Goal: Task Accomplishment & Management: Complete application form

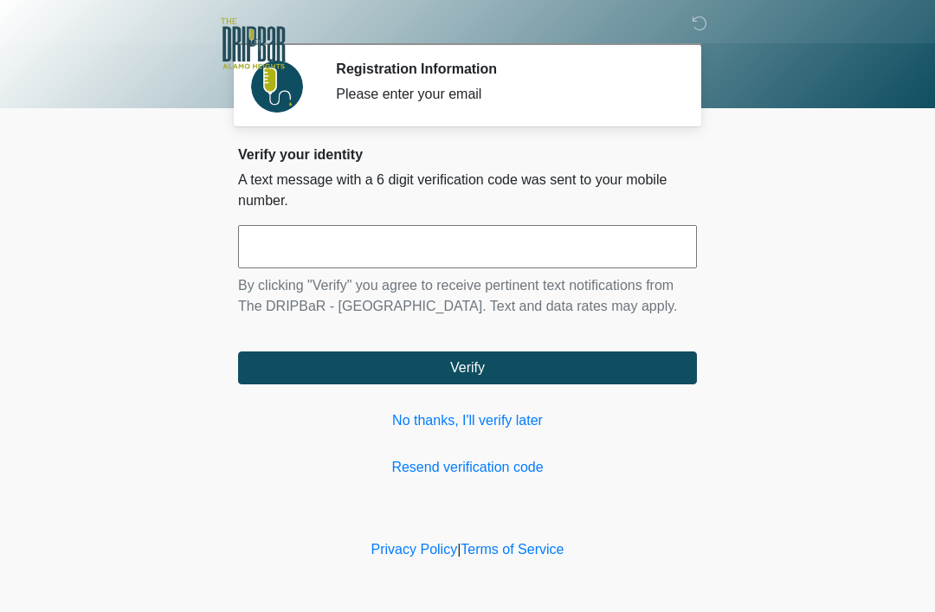
click at [523, 423] on link "No thanks, I'll verify later" at bounding box center [467, 420] width 459 height 21
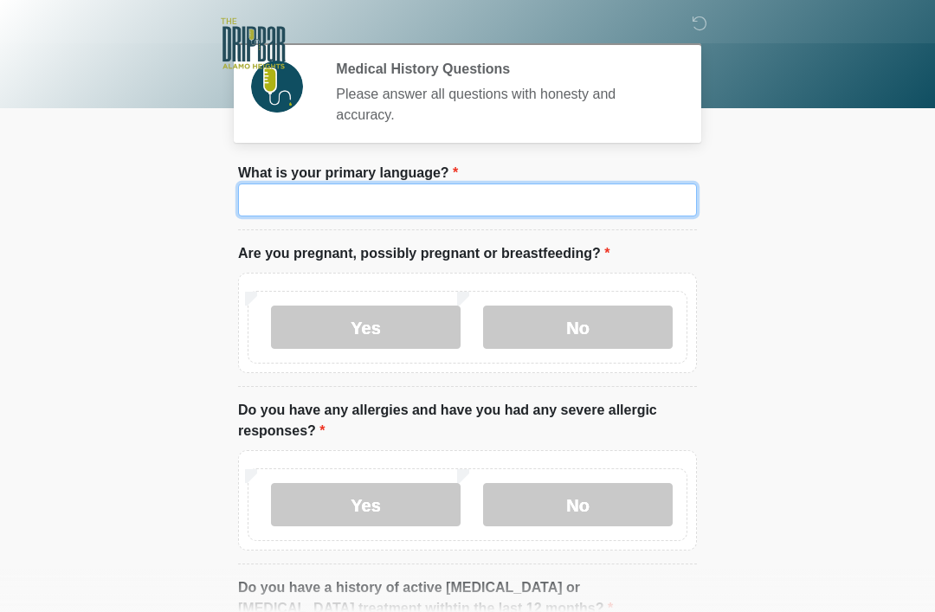
click at [439, 211] on input "What is your primary language?" at bounding box center [467, 200] width 459 height 33
type input "*******"
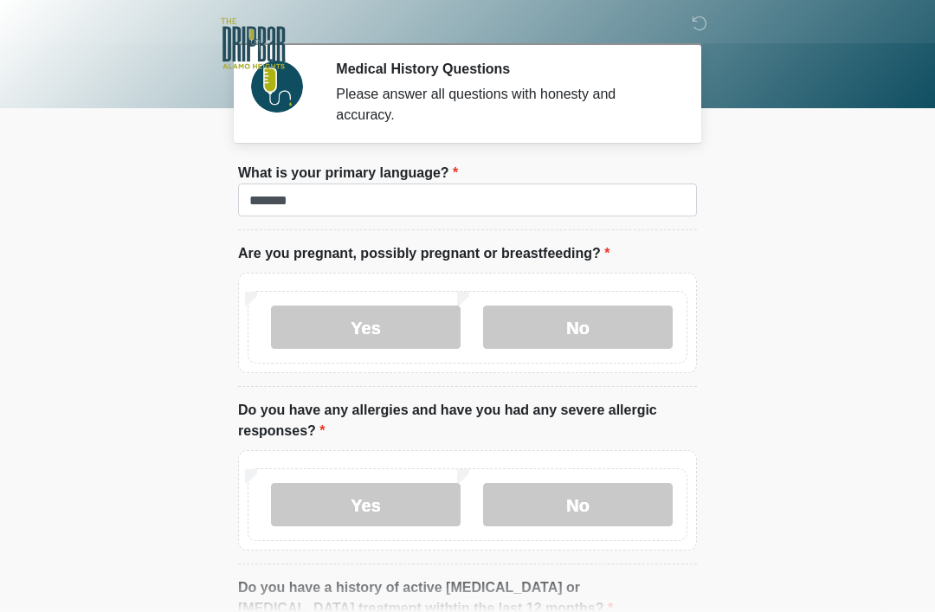
click at [619, 314] on label "No" at bounding box center [578, 327] width 190 height 43
click at [601, 507] on label "No" at bounding box center [578, 504] width 190 height 43
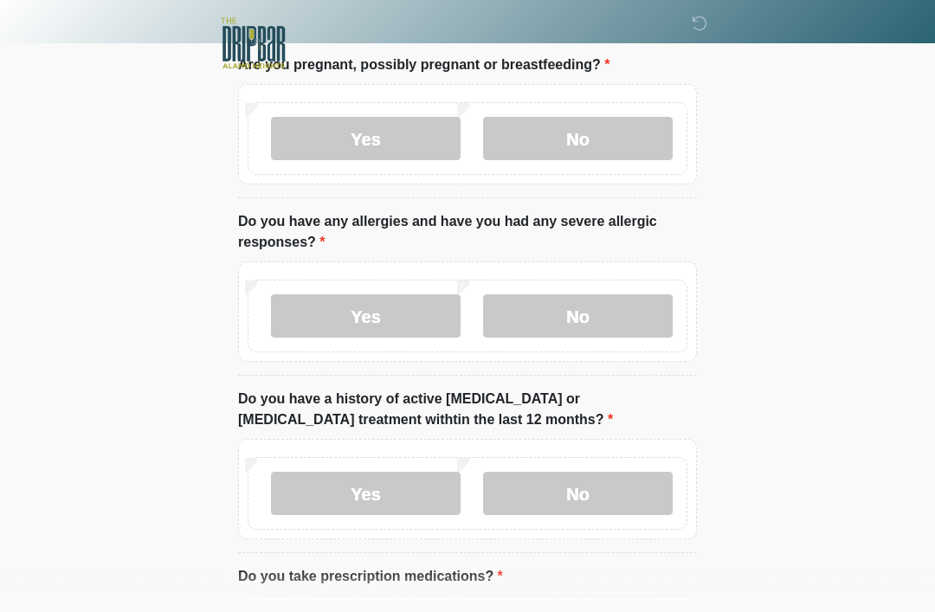
scroll to position [201, 0]
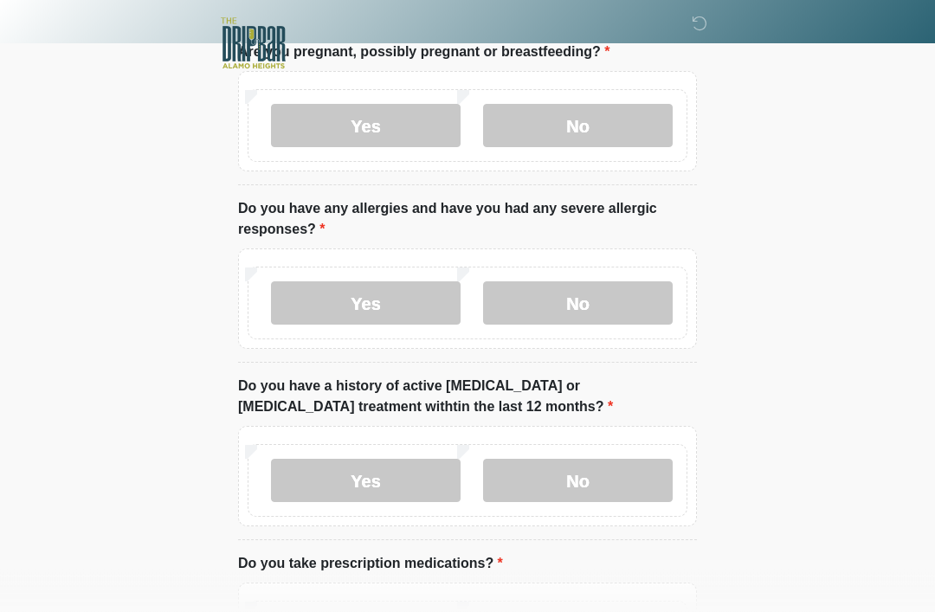
click at [617, 467] on label "No" at bounding box center [578, 481] width 190 height 43
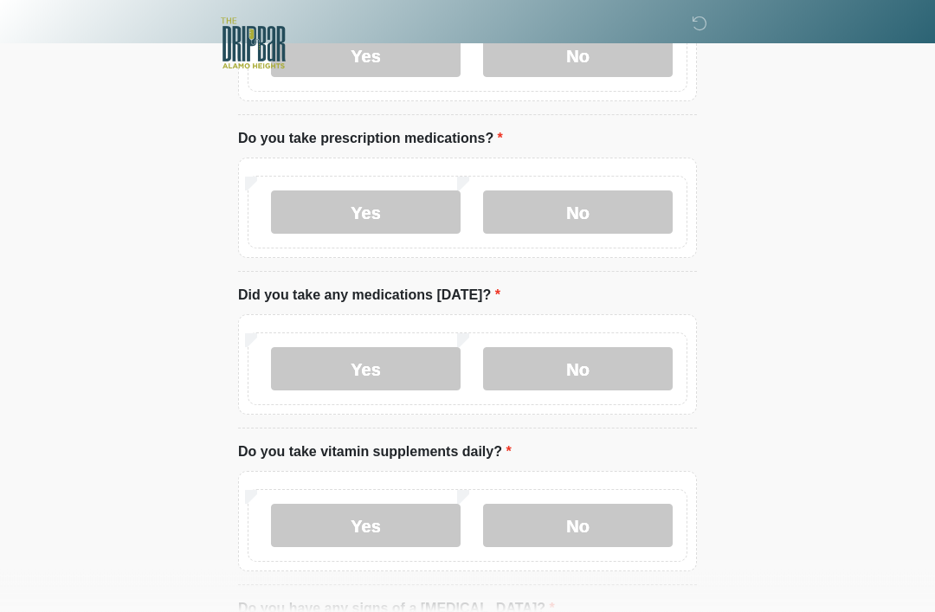
click at [611, 363] on label "No" at bounding box center [578, 369] width 190 height 43
click at [624, 193] on label "No" at bounding box center [578, 212] width 190 height 43
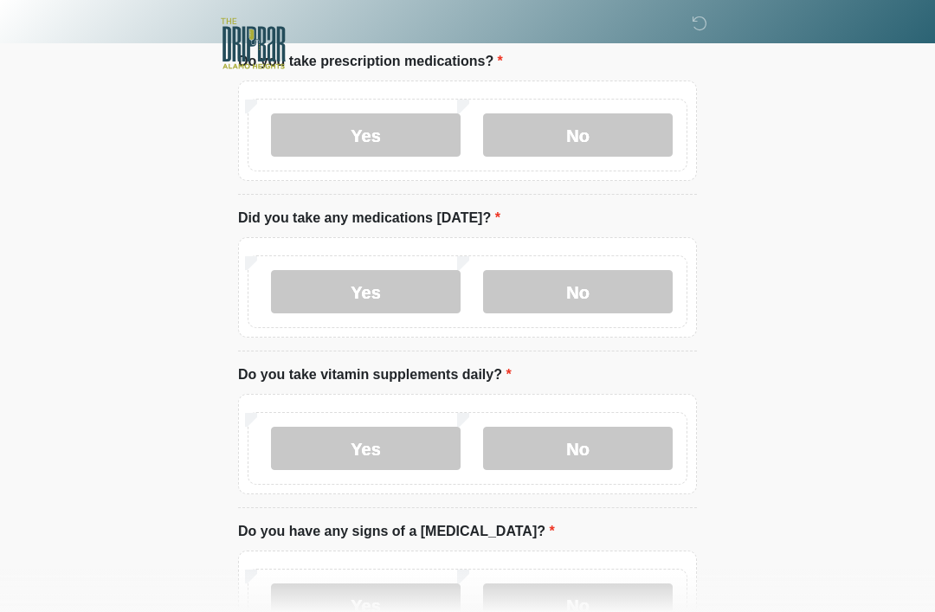
scroll to position [807, 0]
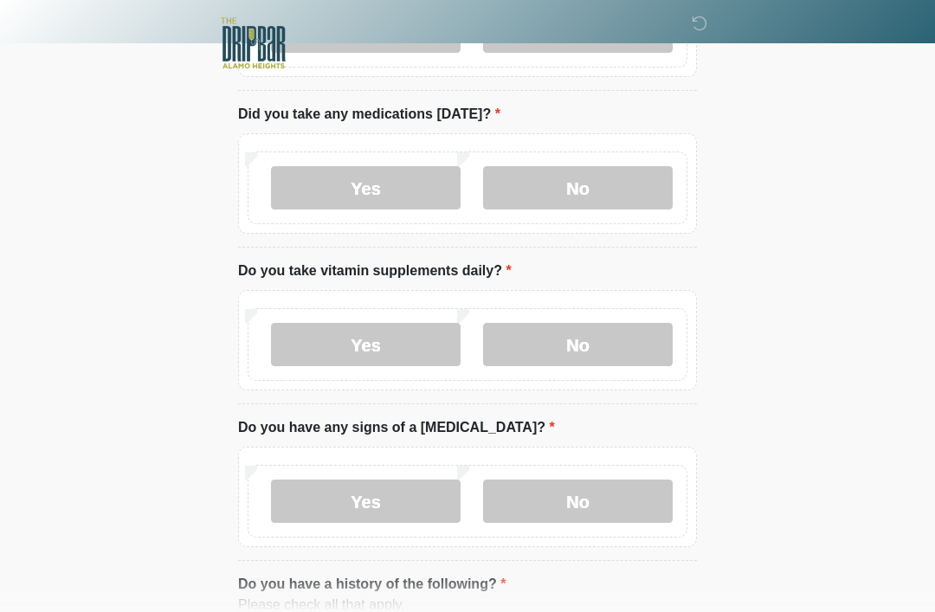
click at [646, 336] on label "No" at bounding box center [578, 345] width 190 height 43
click at [657, 520] on label "No" at bounding box center [578, 501] width 190 height 43
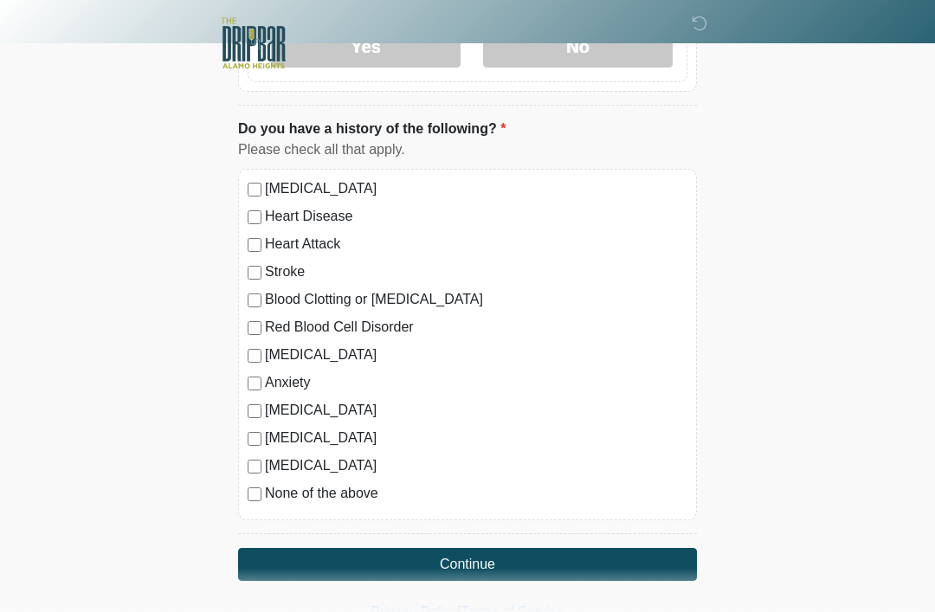
scroll to position [1267, 0]
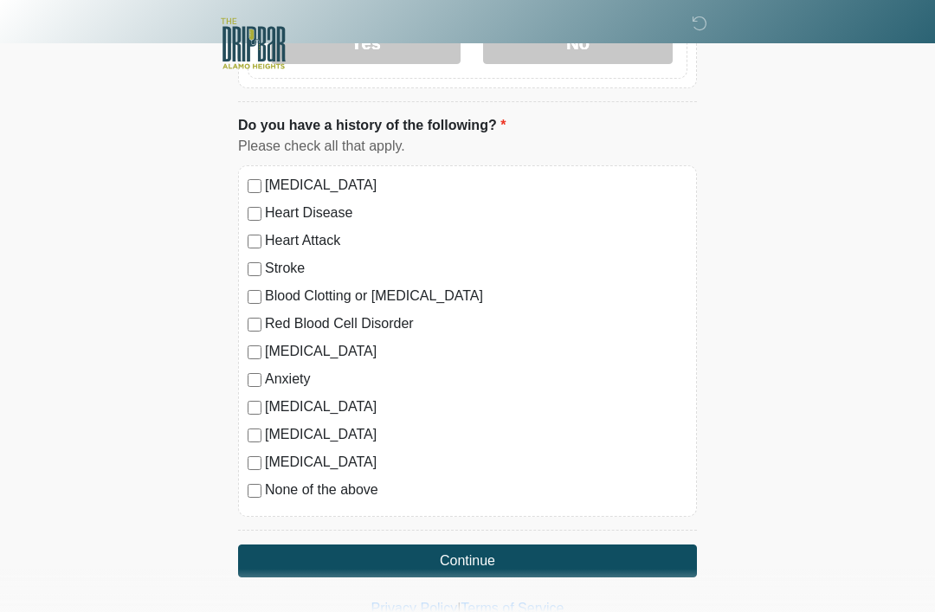
click at [669, 551] on button "Continue" at bounding box center [467, 561] width 459 height 33
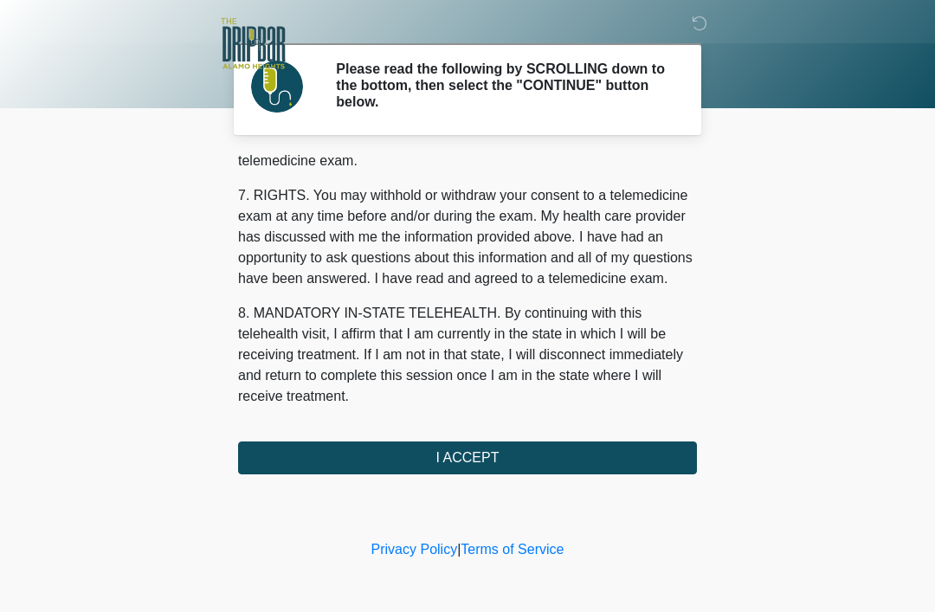
scroll to position [759, 0]
click at [587, 472] on button "I ACCEPT" at bounding box center [467, 458] width 459 height 33
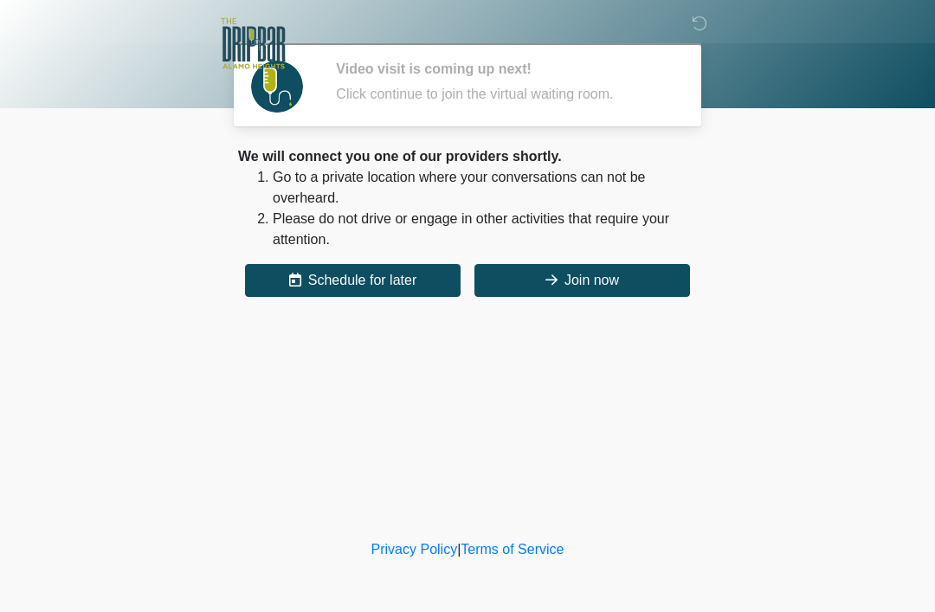
click at [617, 288] on button "Join now" at bounding box center [583, 280] width 216 height 33
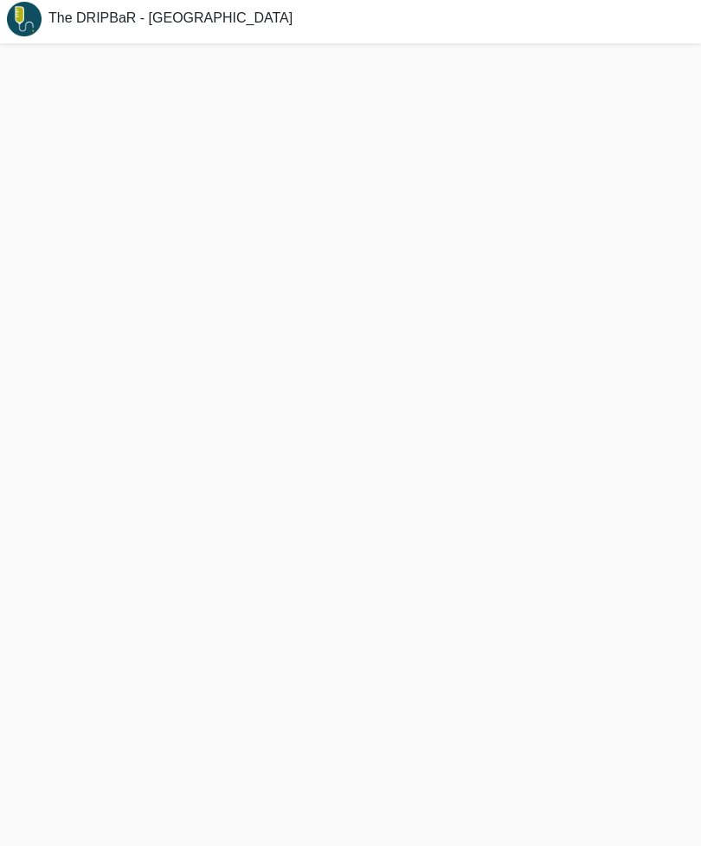
scroll to position [4, 0]
